Goal: Information Seeking & Learning: Learn about a topic

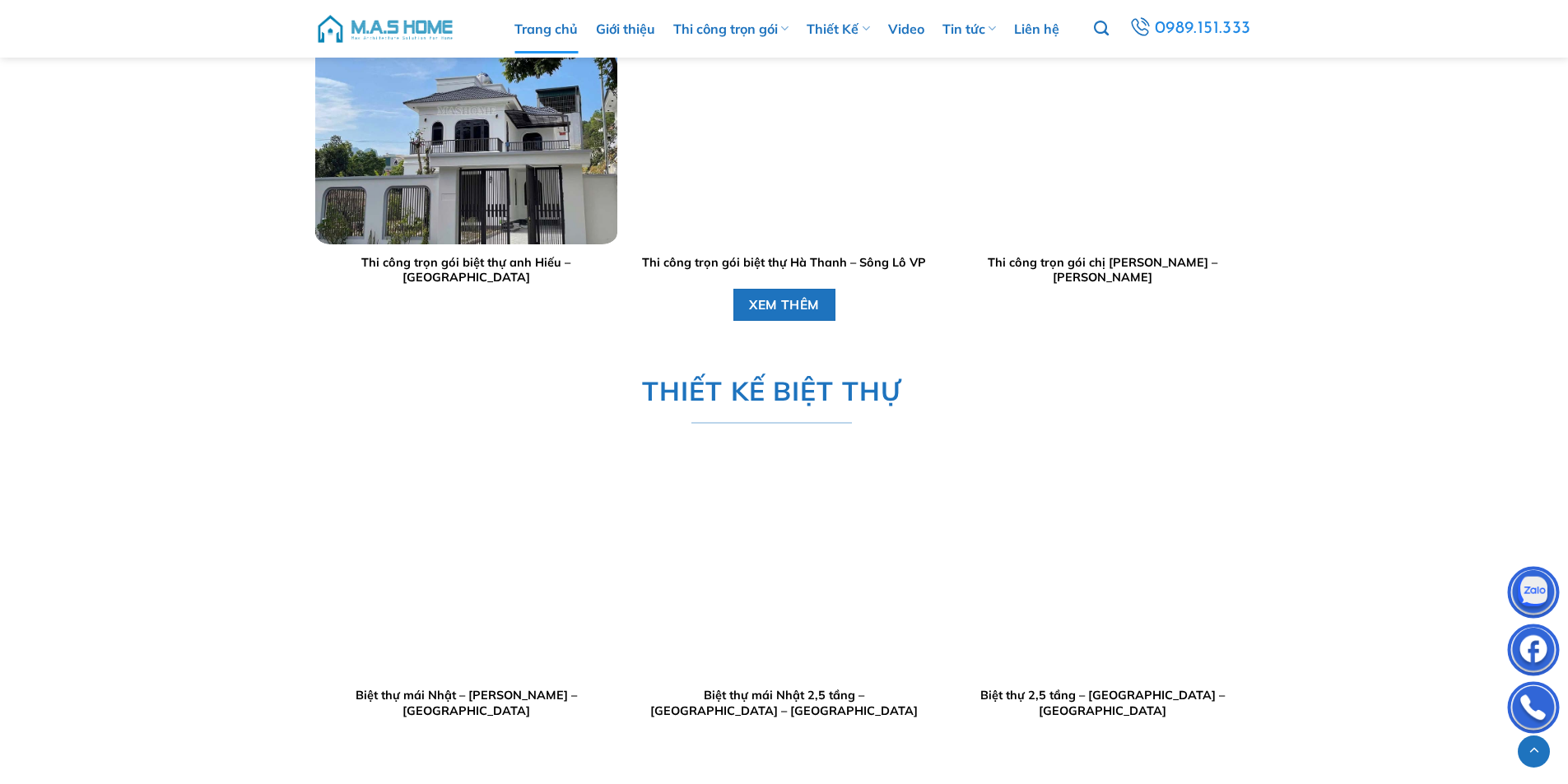
scroll to position [2466, 0]
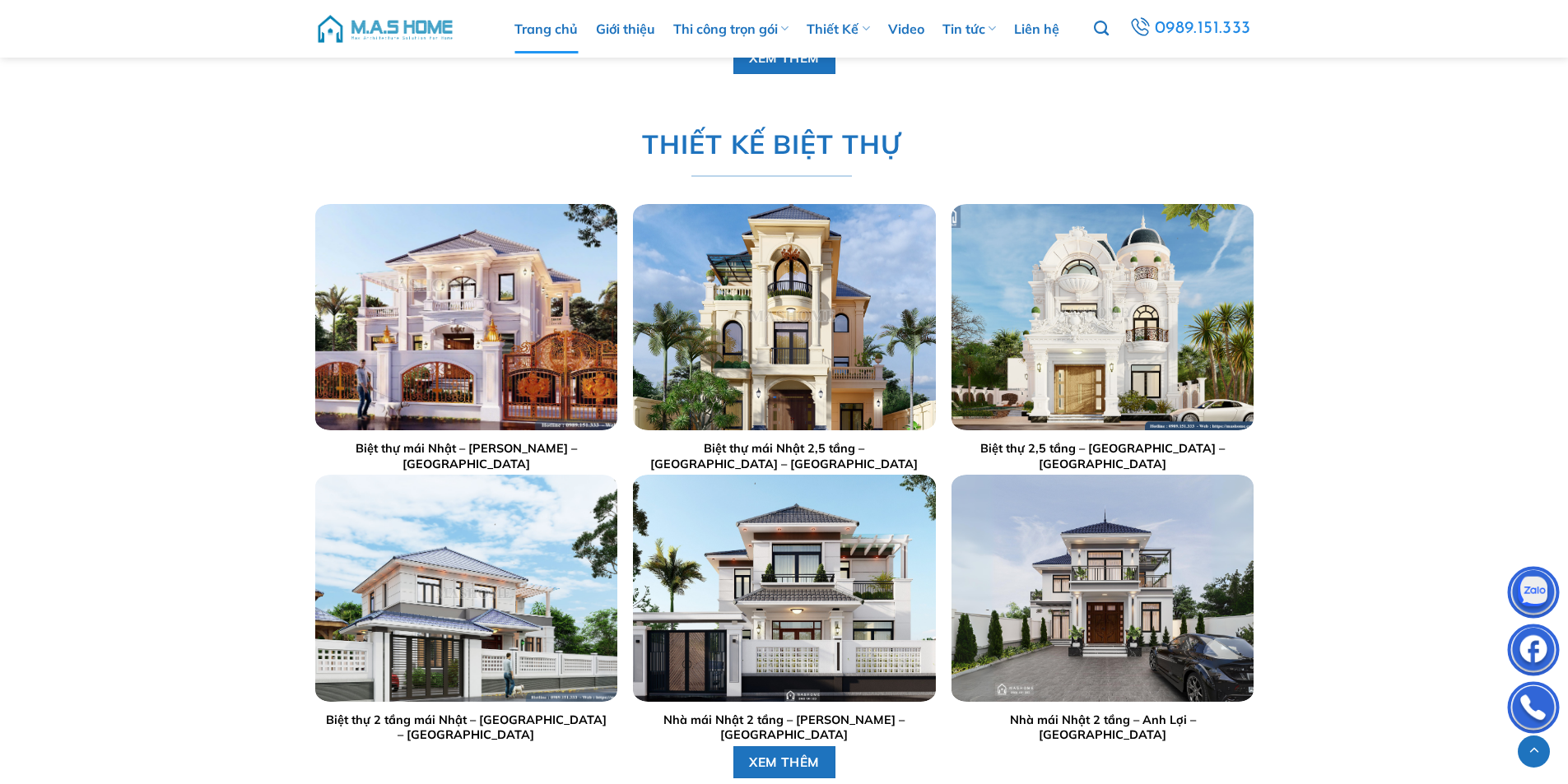
click at [466, 365] on div at bounding box center [465, 316] width 302 height 226
click at [448, 323] on div at bounding box center [465, 316] width 302 height 226
click at [512, 380] on div at bounding box center [465, 316] width 302 height 226
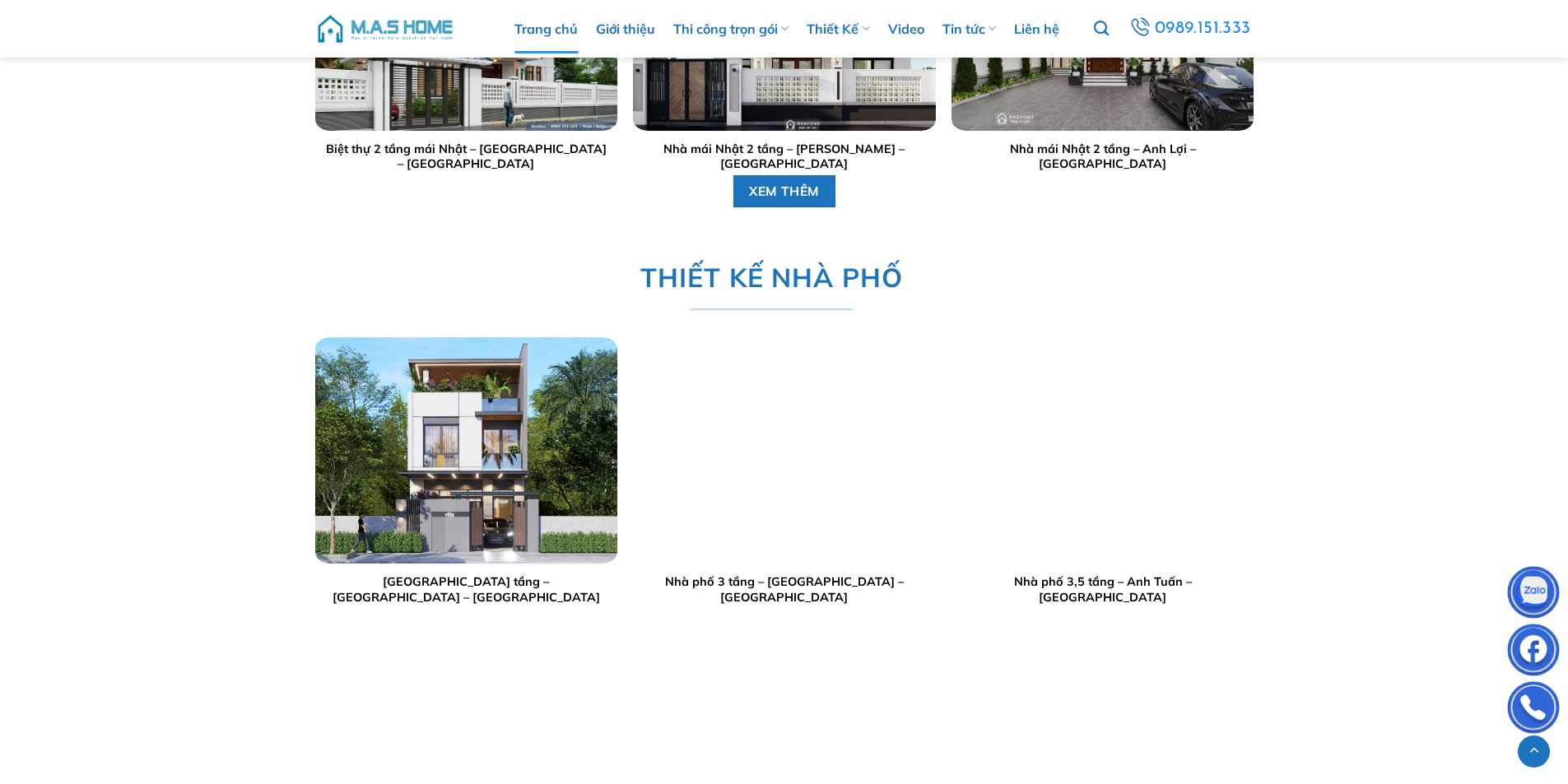
scroll to position [3043, 0]
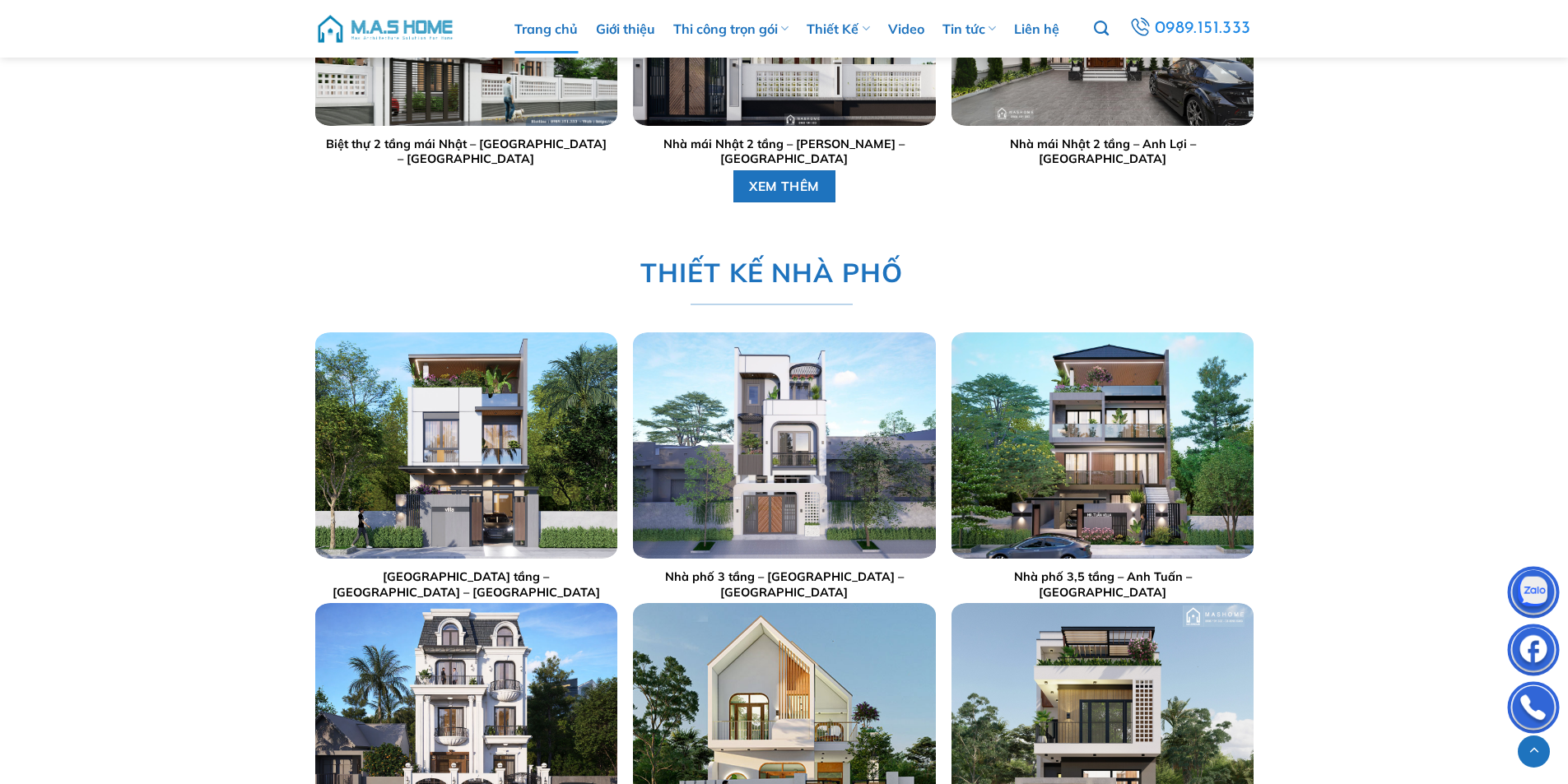
click at [460, 464] on img "Nhà phố 2,5 tầng - Anh Hoạch - Sóc Sơn" at bounding box center [465, 445] width 302 height 226
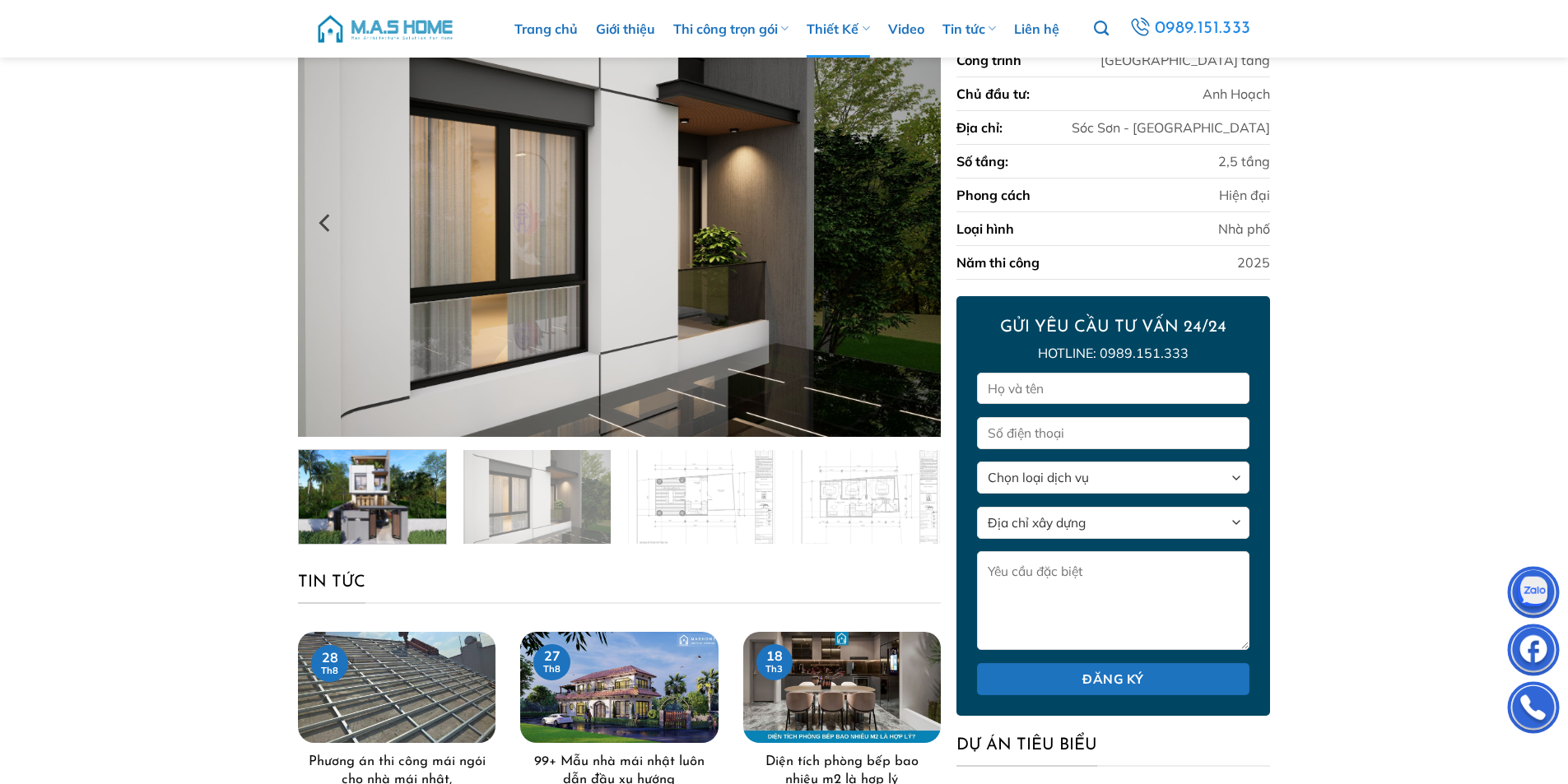
scroll to position [82, 0]
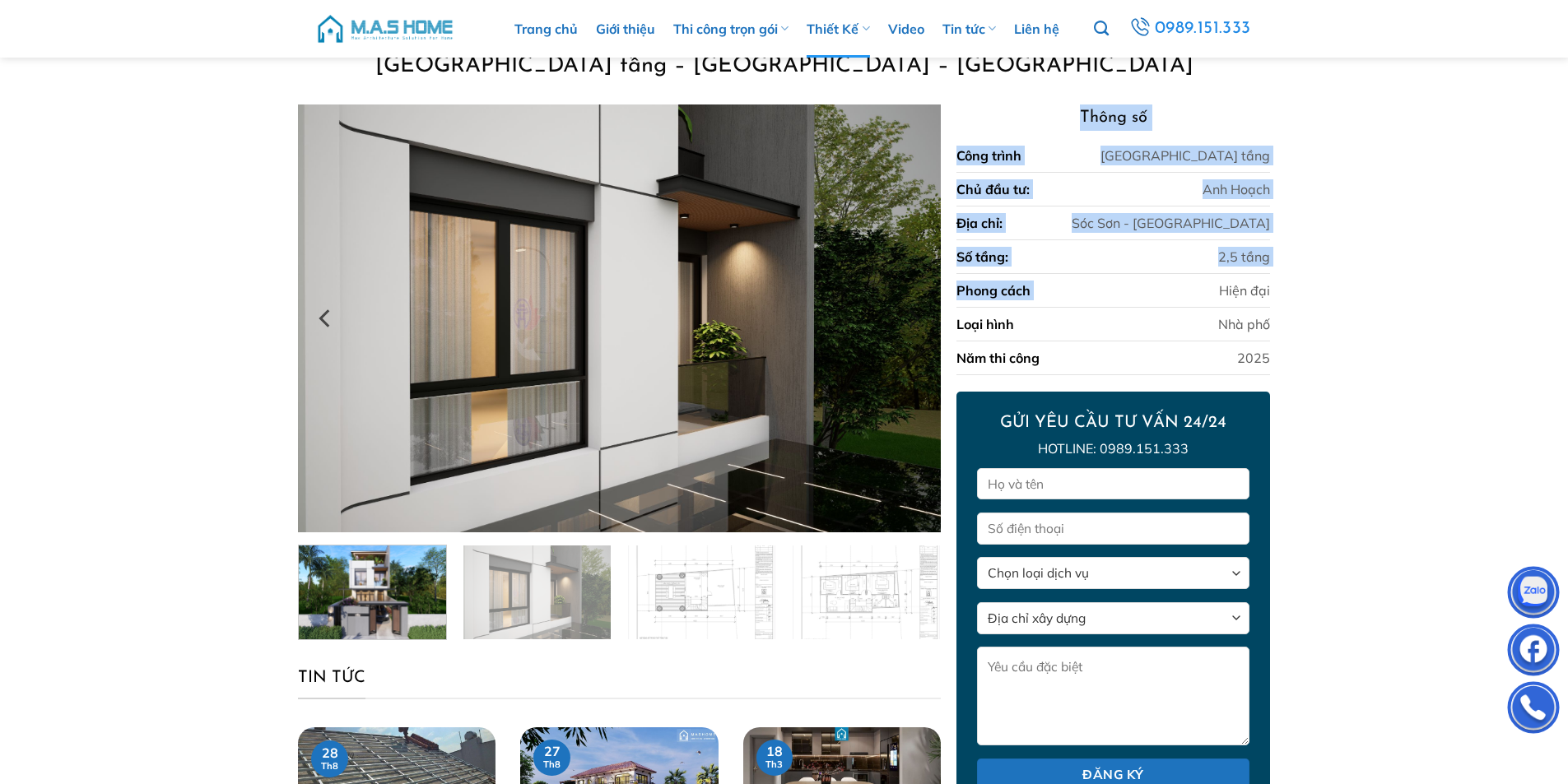
drag, startPoint x: 1185, startPoint y: 293, endPoint x: 1001, endPoint y: 124, distance: 249.8
click at [1001, 124] on div "Thông số Công trình Nhà phố 2,5 tầng Chủ đầu tư: Anh Hoạch Địa chỉ: Sóc Sơn - H…" at bounding box center [1112, 239] width 313 height 270
click at [1070, 208] on div "Địa chỉ: Sóc Sơn - Hà Nội" at bounding box center [1112, 223] width 313 height 34
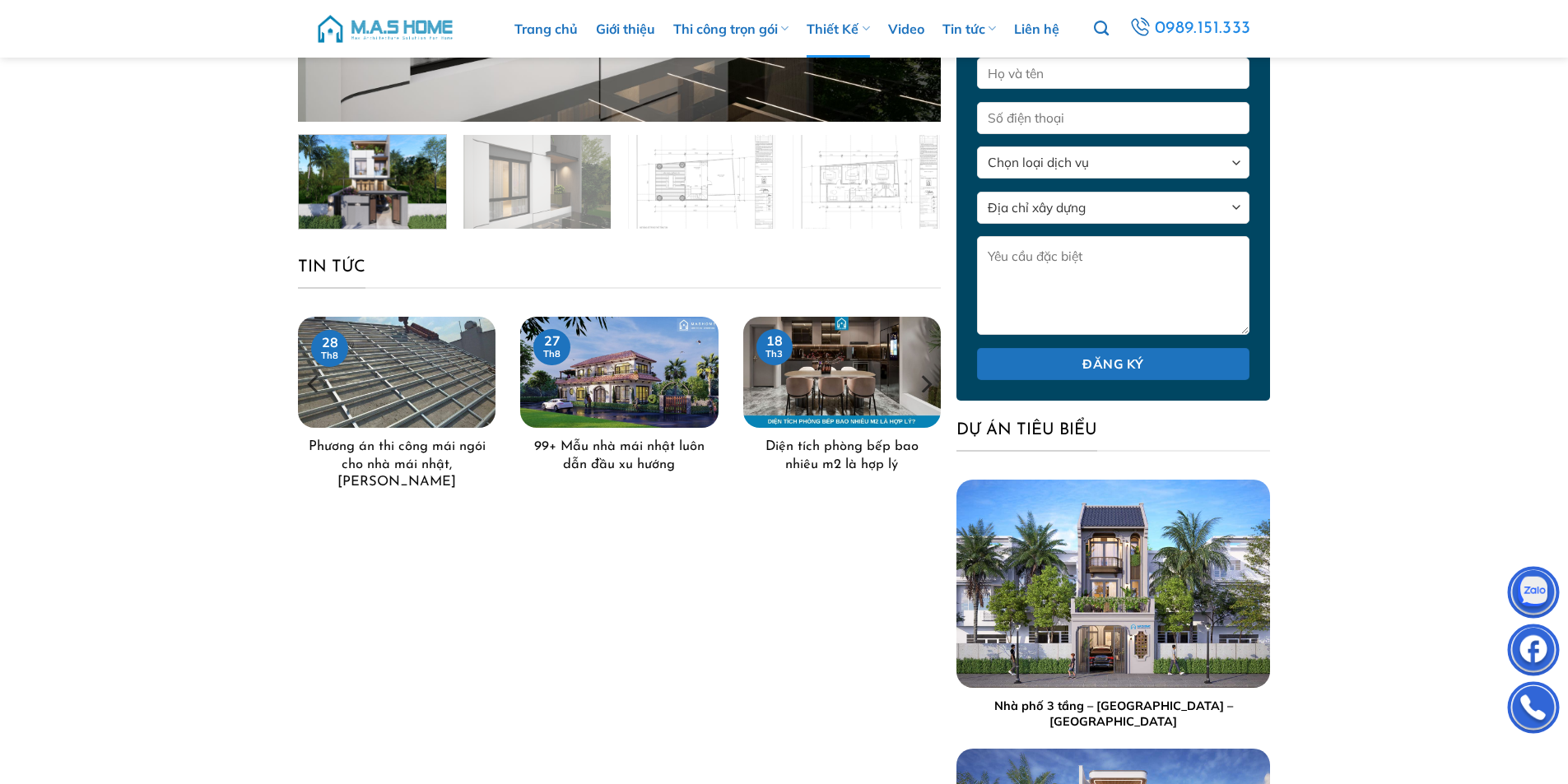
scroll to position [493, 0]
click at [656, 383] on img "99+ Mẫu nhà mái nhật luôn dẫn đầu xu hướng" at bounding box center [619, 371] width 197 height 111
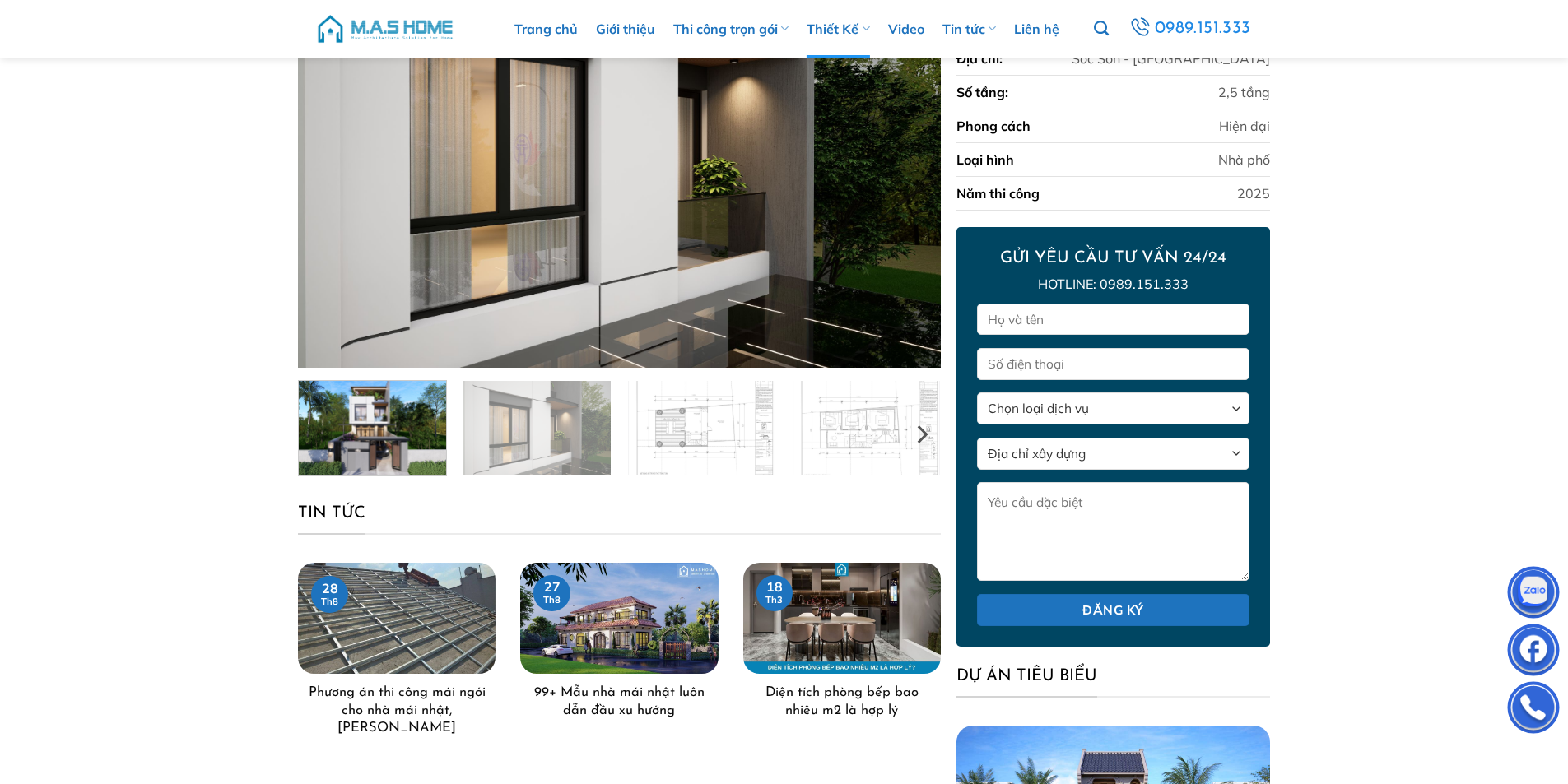
click at [557, 422] on img at bounding box center [537, 430] width 148 height 98
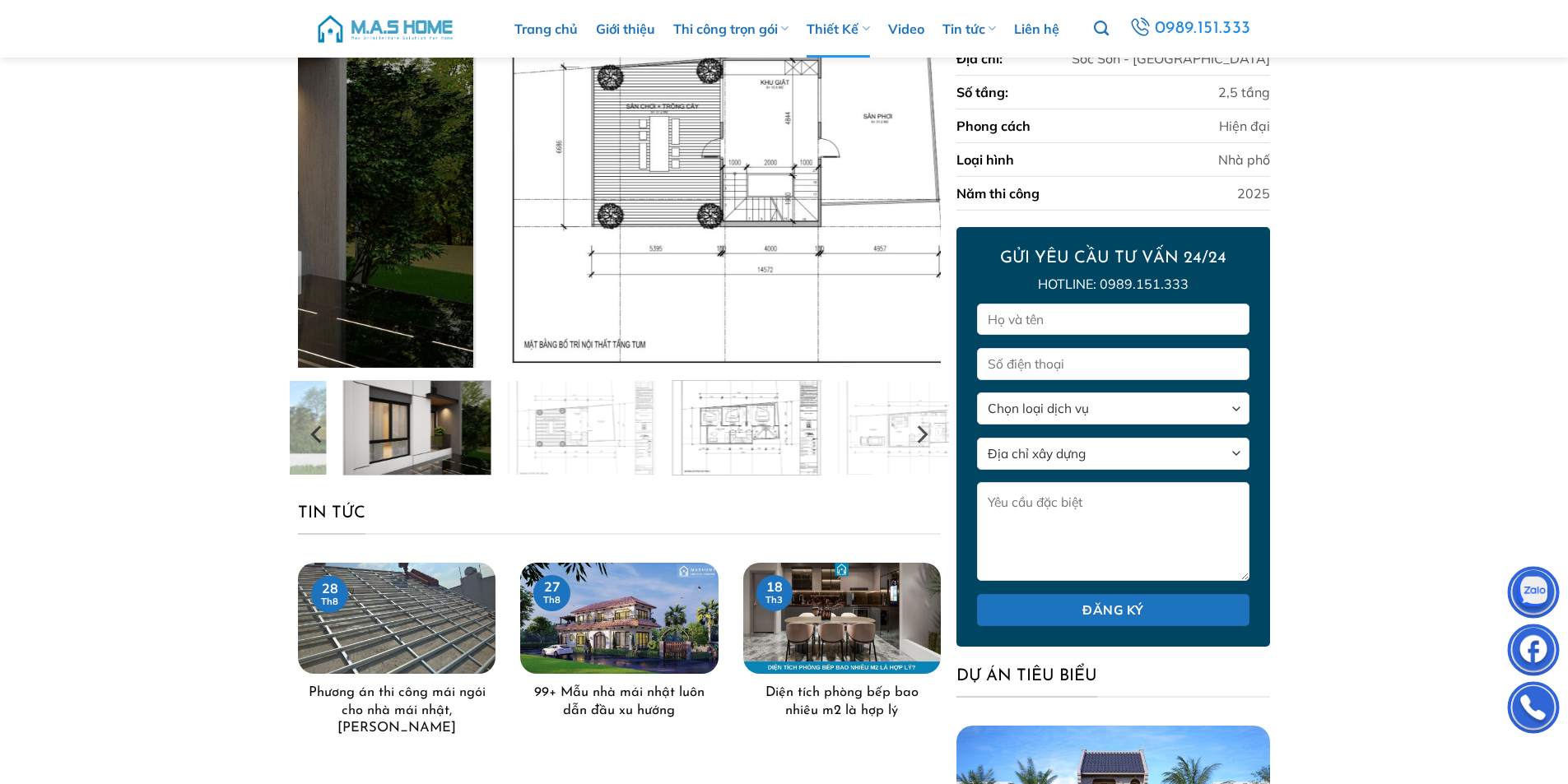
click at [688, 437] on img at bounding box center [747, 425] width 148 height 98
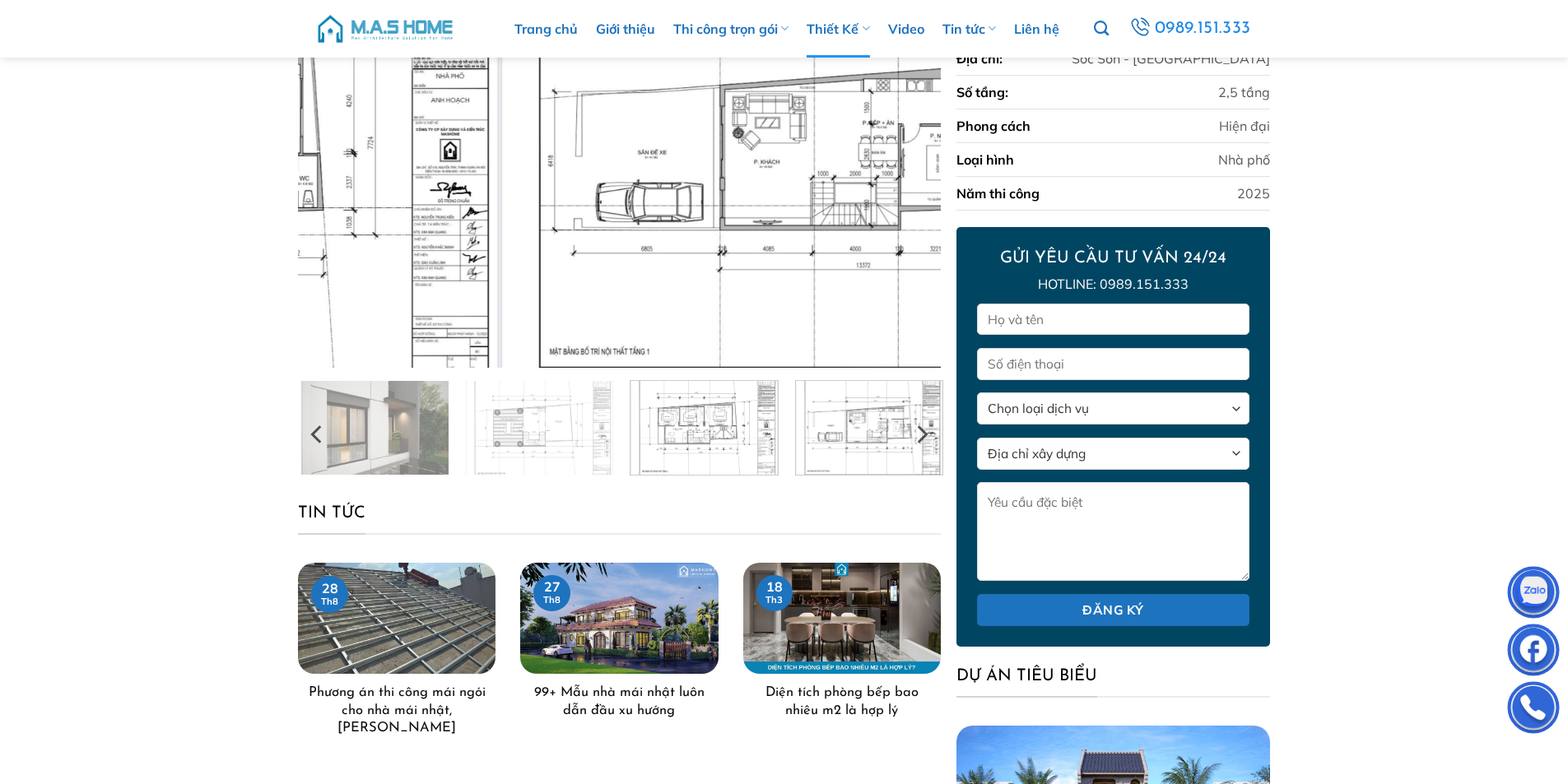
click at [846, 458] on img at bounding box center [868, 425] width 147 height 98
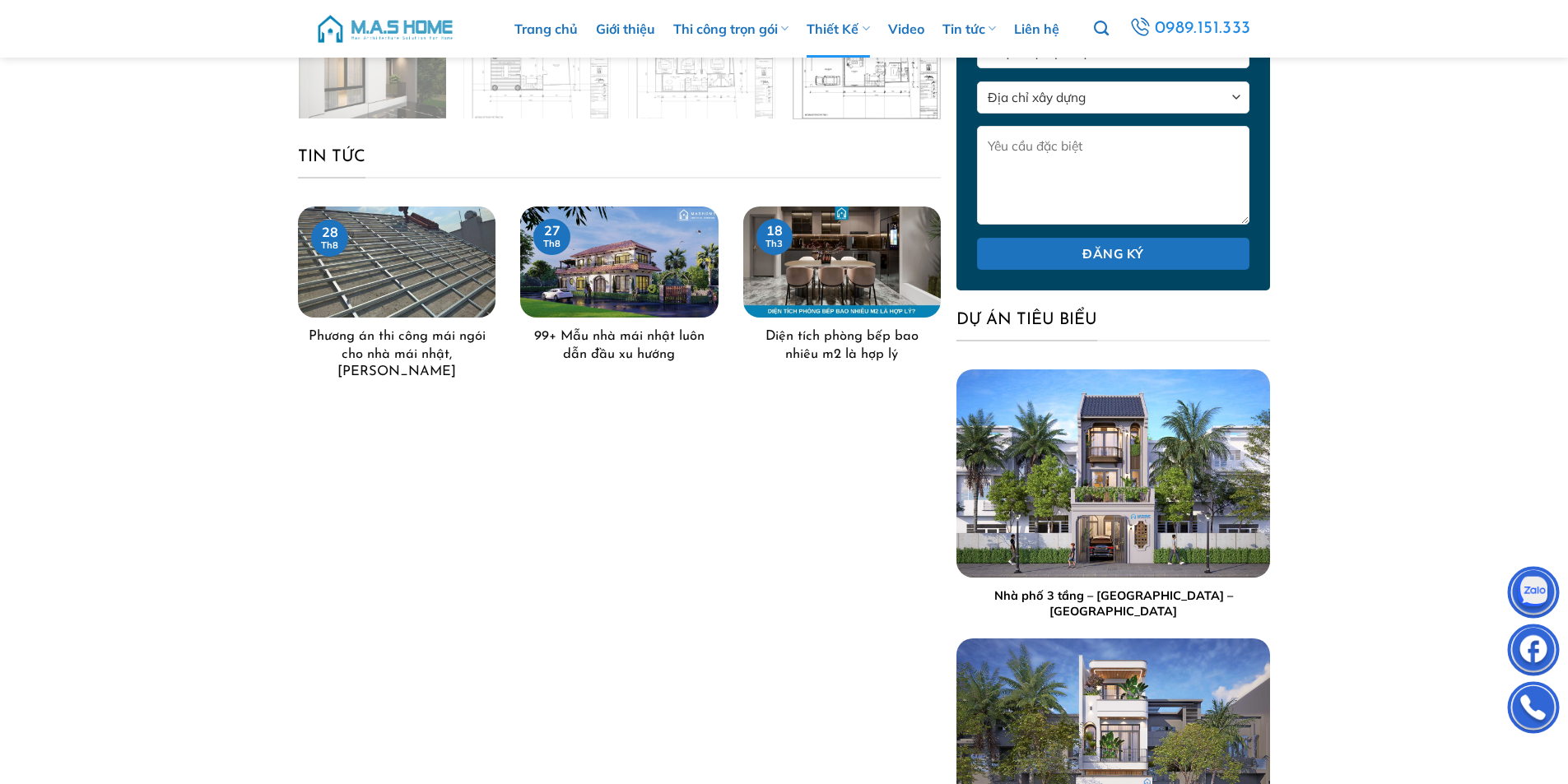
scroll to position [493, 0]
